Goal: Task Accomplishment & Management: Use online tool/utility

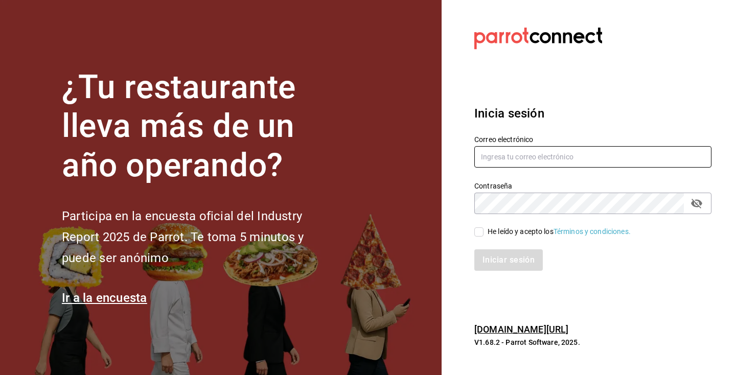
type input "[EMAIL_ADDRESS][DOMAIN_NAME]"
click at [485, 236] on span "He leído y acepto los Términos y condiciones." at bounding box center [556, 231] width 147 height 11
click at [483, 236] on input "He leído y acepto los Términos y condiciones." at bounding box center [478, 231] width 9 height 9
checkbox input "true"
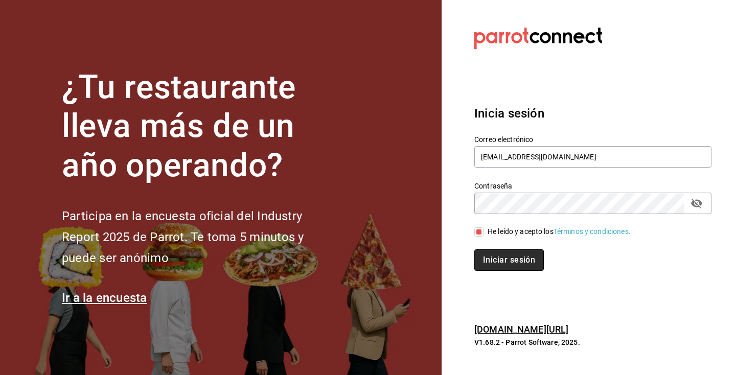
click at [495, 254] on button "Iniciar sesión" at bounding box center [508, 259] width 69 height 21
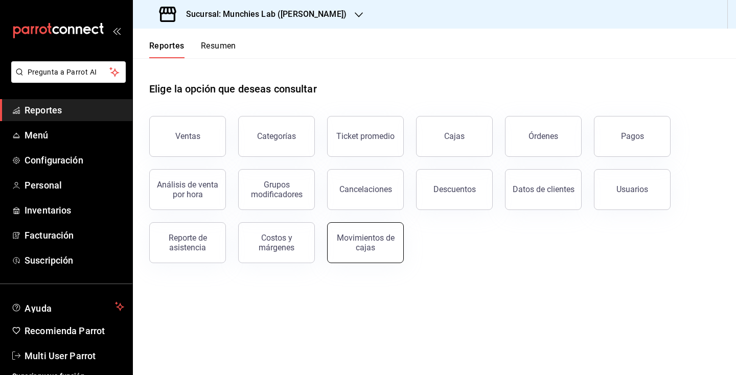
click at [381, 243] on div "Movimientos de cajas" at bounding box center [365, 242] width 63 height 19
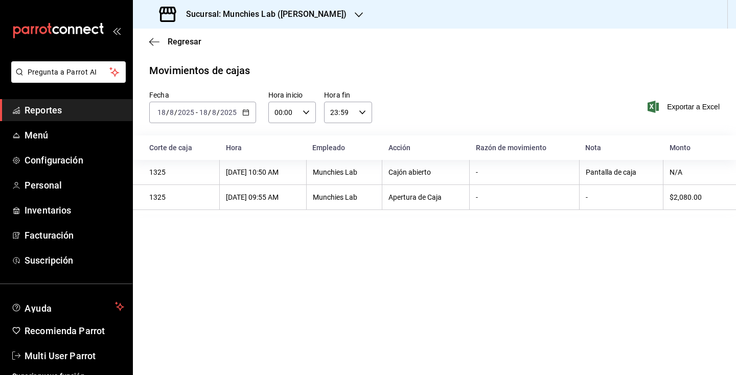
click at [247, 114] on icon "button" at bounding box center [245, 112] width 7 height 7
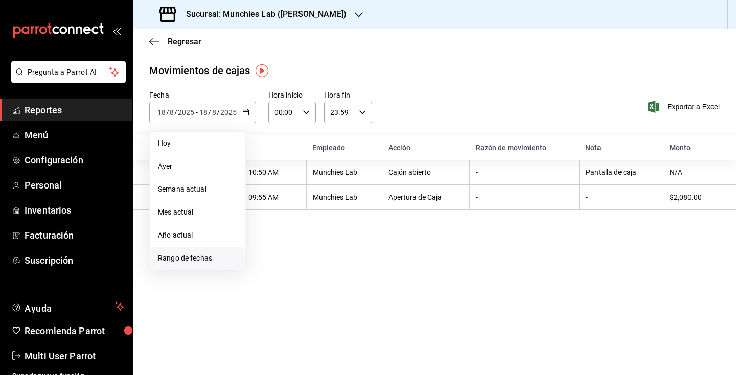
click at [194, 260] on span "Rango de fechas" at bounding box center [197, 258] width 79 height 11
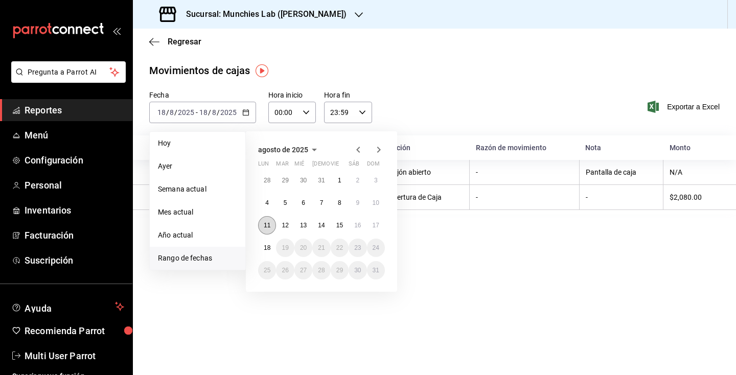
click at [272, 225] on button "11" at bounding box center [267, 225] width 18 height 18
click at [383, 226] on button "17" at bounding box center [376, 225] width 18 height 18
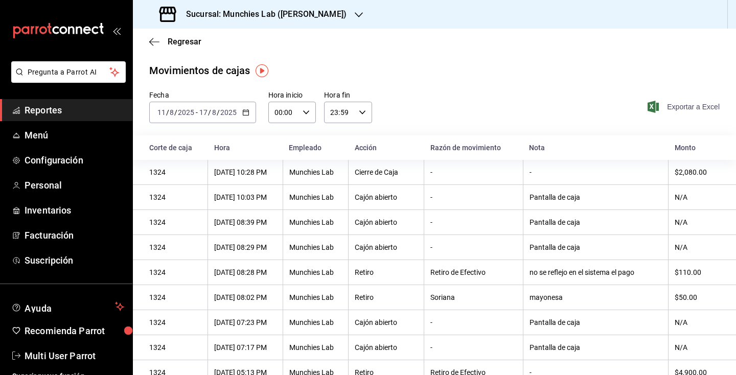
click at [678, 107] on span "Exportar a Excel" at bounding box center [684, 107] width 70 height 12
click at [267, 18] on h3 "Sucursal: Munchies Lab (VALLE)" at bounding box center [262, 14] width 169 height 12
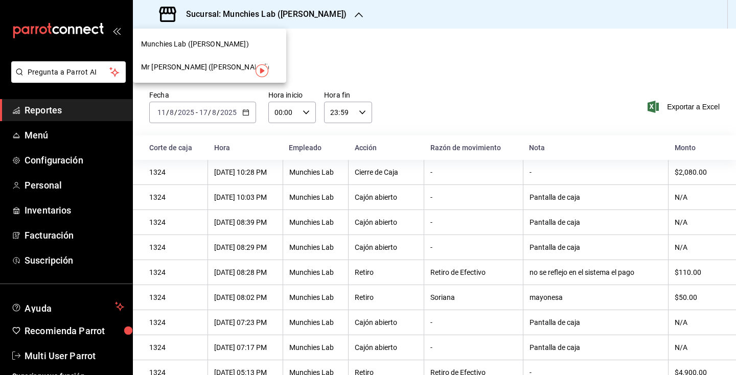
click at [225, 65] on span "Mr Smashie (Lazaro Cardenas)" at bounding box center [205, 67] width 128 height 11
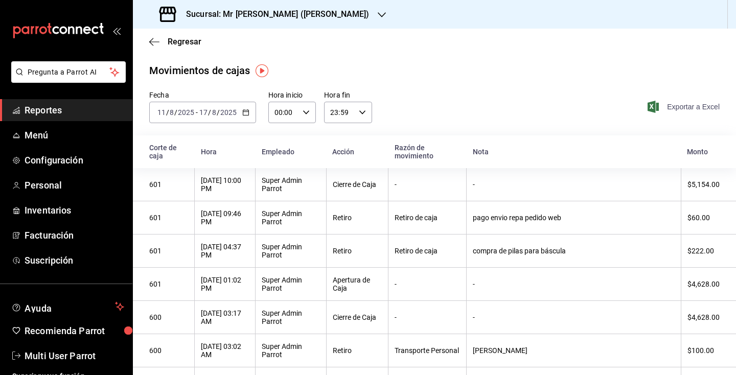
click at [674, 103] on span "Exportar a Excel" at bounding box center [684, 107] width 70 height 12
